Goal: Find specific page/section: Find specific page/section

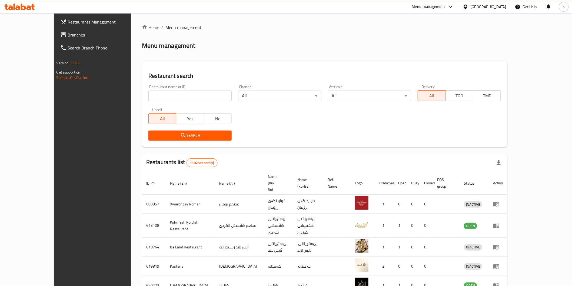
click at [188, 96] on input "search" at bounding box center [189, 96] width 83 height 11
paste input "pizzaite"
type input "pizzaite"
click button "Search" at bounding box center [189, 136] width 83 height 10
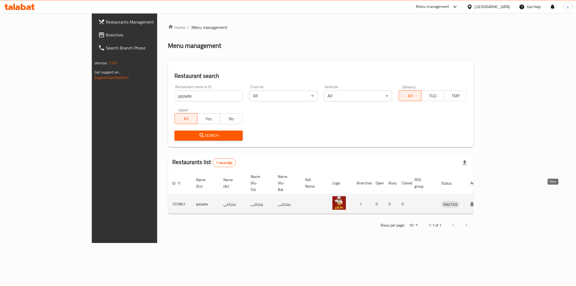
click at [476, 203] on icon "enhanced table" at bounding box center [475, 204] width 2 height 2
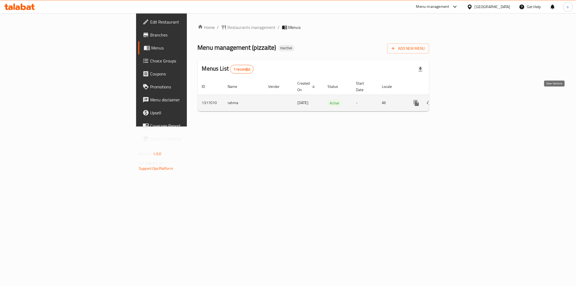
click at [462, 98] on link "enhanced table" at bounding box center [455, 102] width 13 height 13
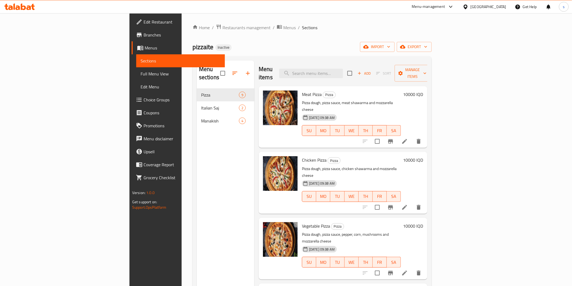
click at [23, 6] on icon at bounding box center [23, 7] width 5 height 6
